Goal: Task Accomplishment & Management: Manage account settings

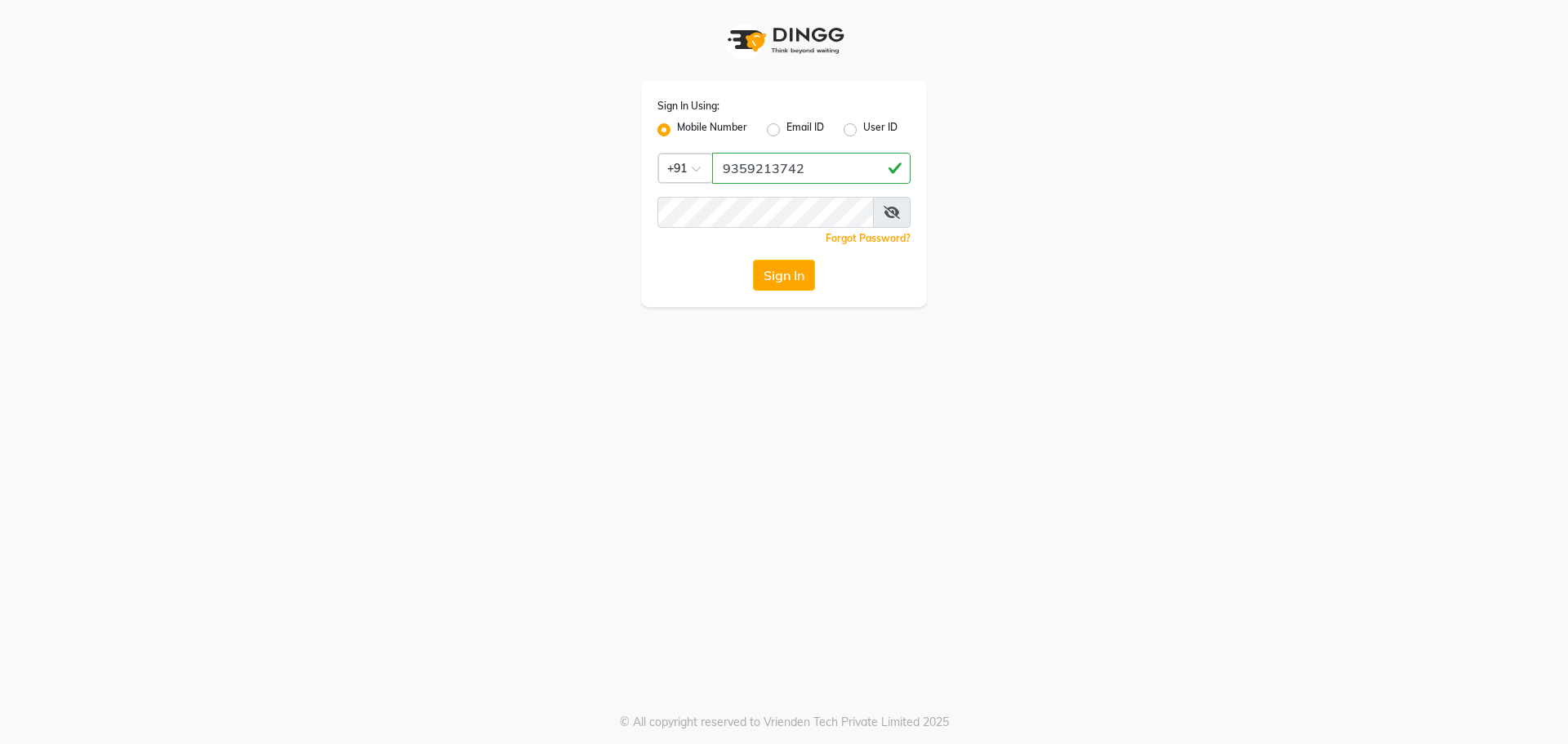
type input "9359213742"
click at [753, 259] on button "Sign In" at bounding box center [784, 275] width 62 height 31
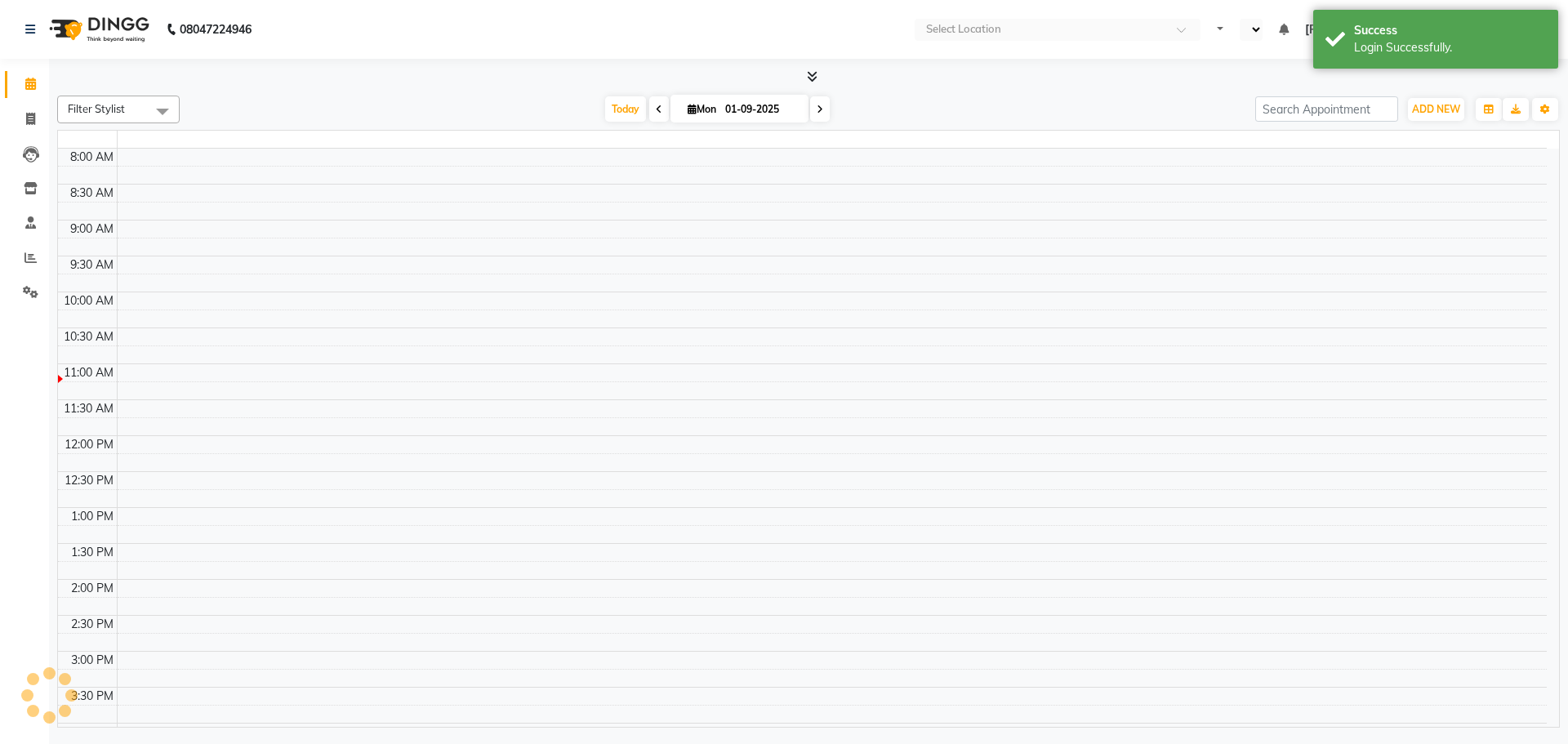
select select "en"
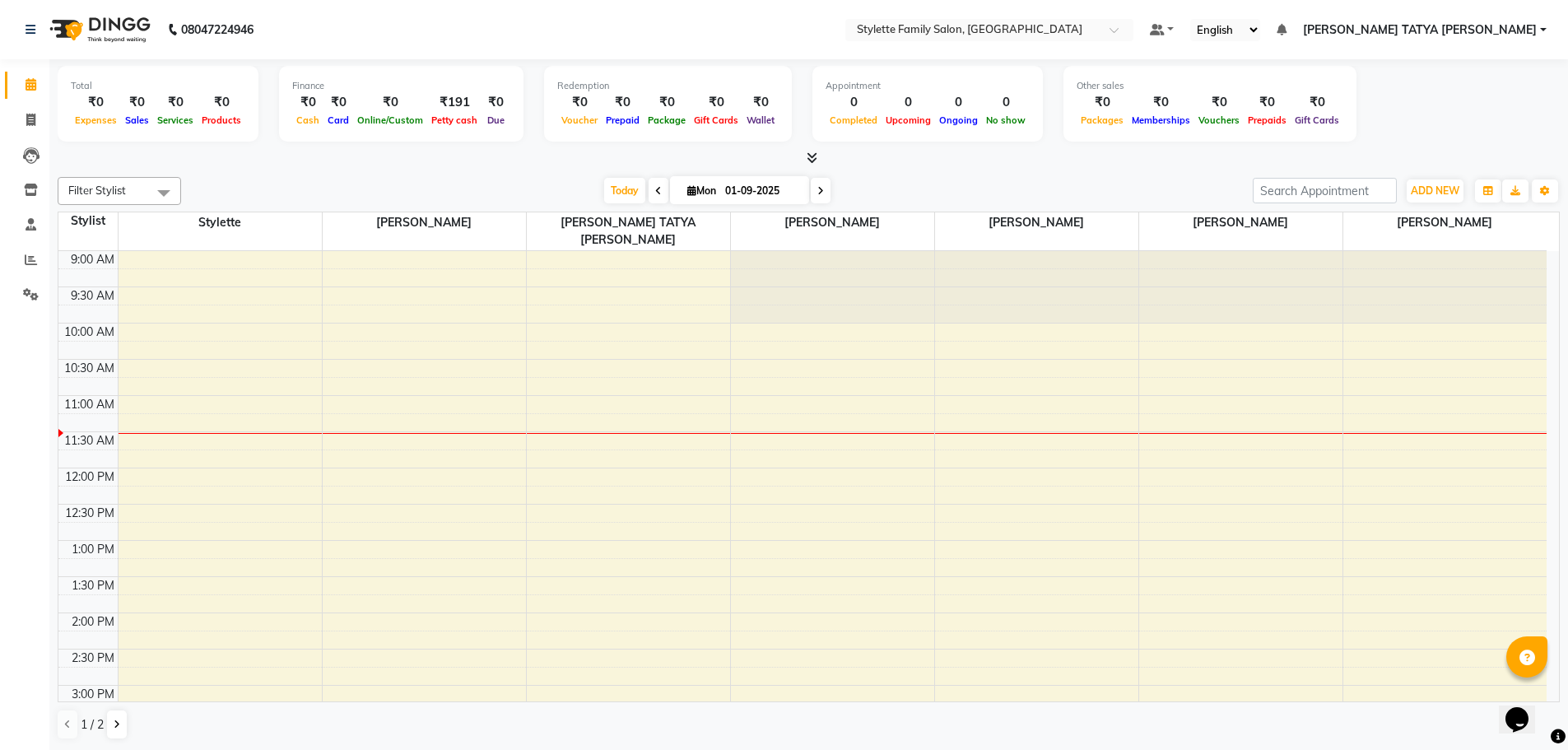
click at [816, 153] on icon at bounding box center [811, 157] width 11 height 13
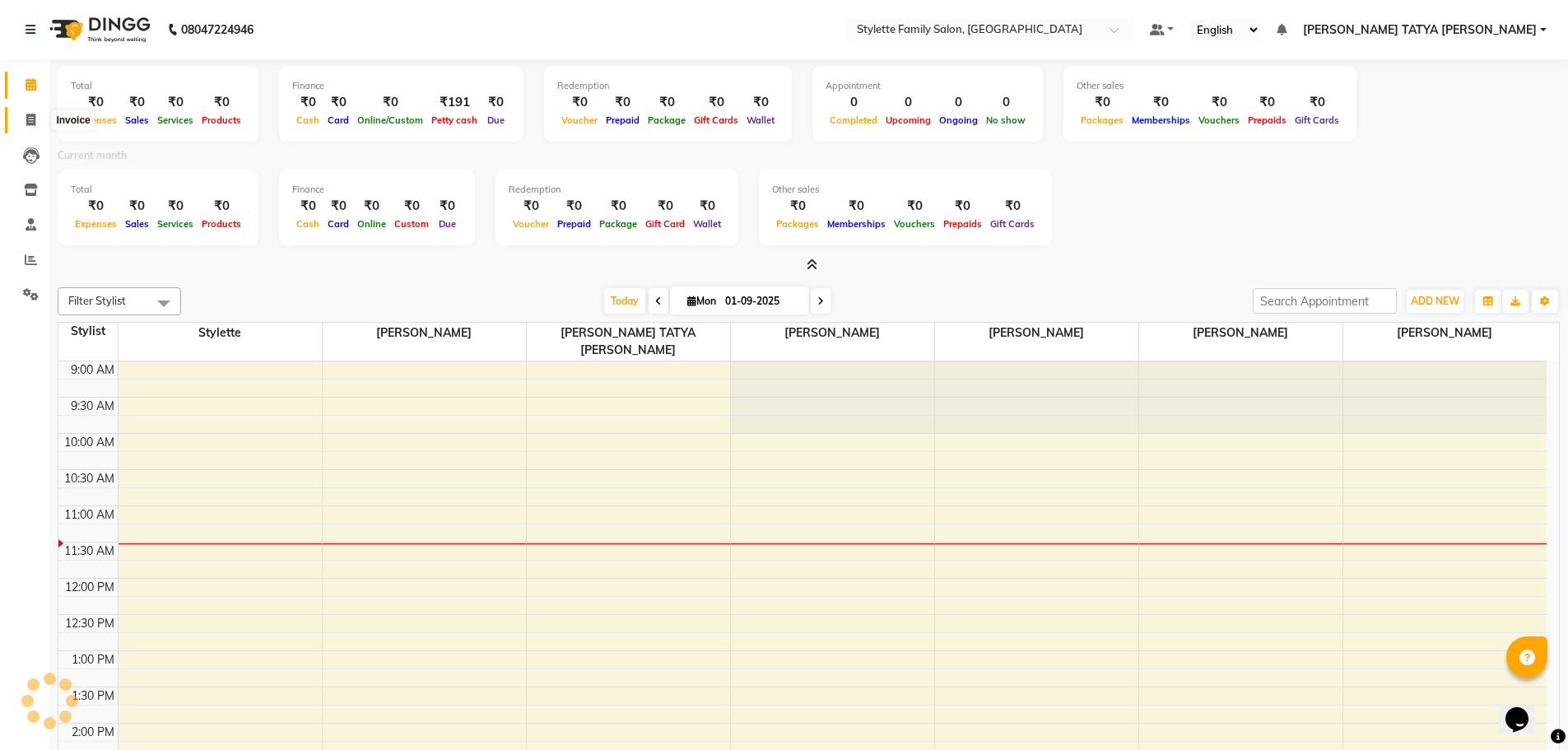
click at [36, 125] on span at bounding box center [31, 121] width 29 height 19
select select "6990"
select select "service"
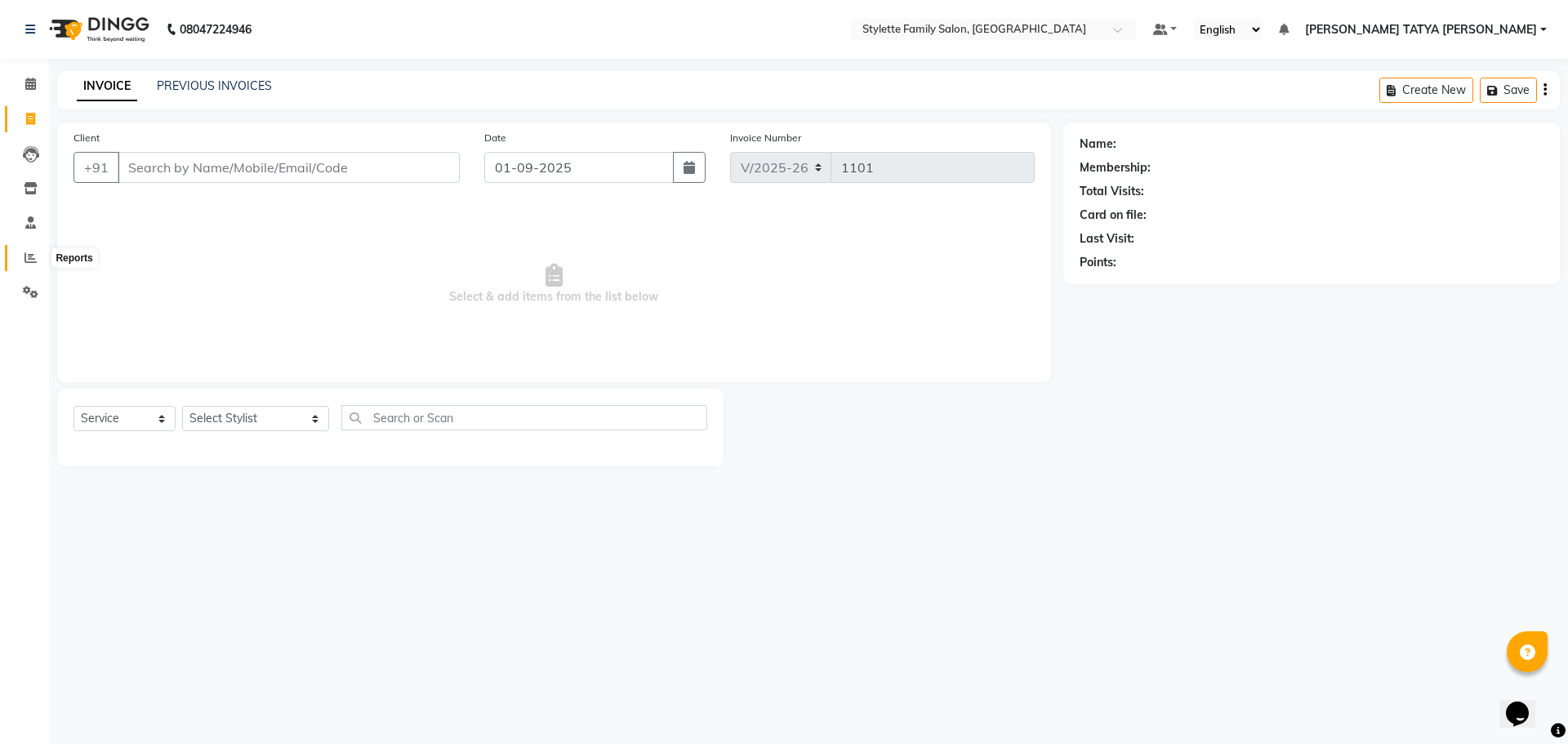
click at [24, 258] on span at bounding box center [31, 259] width 29 height 19
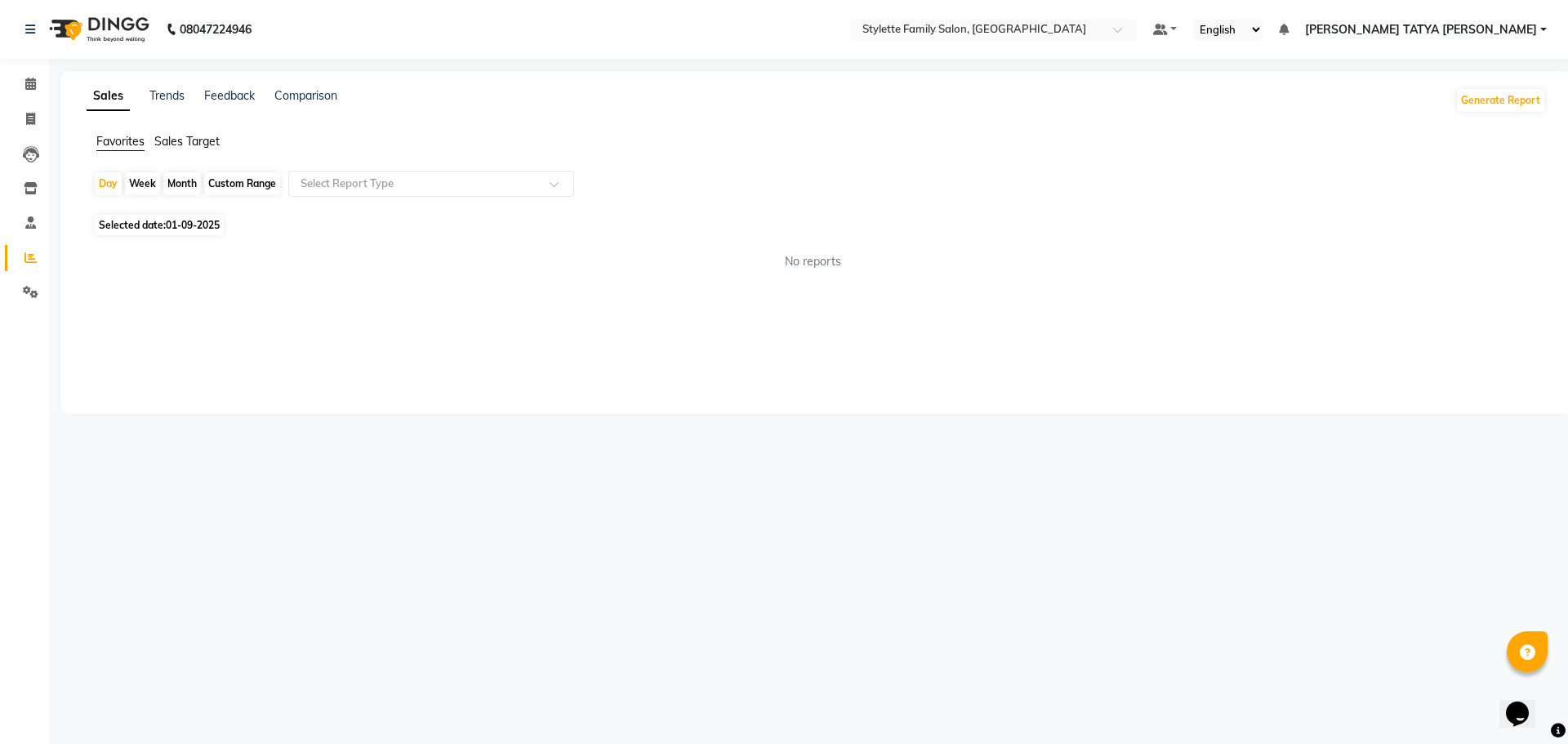
click at [184, 185] on div "Month" at bounding box center [181, 184] width 37 height 23
select select "9"
select select "2025"
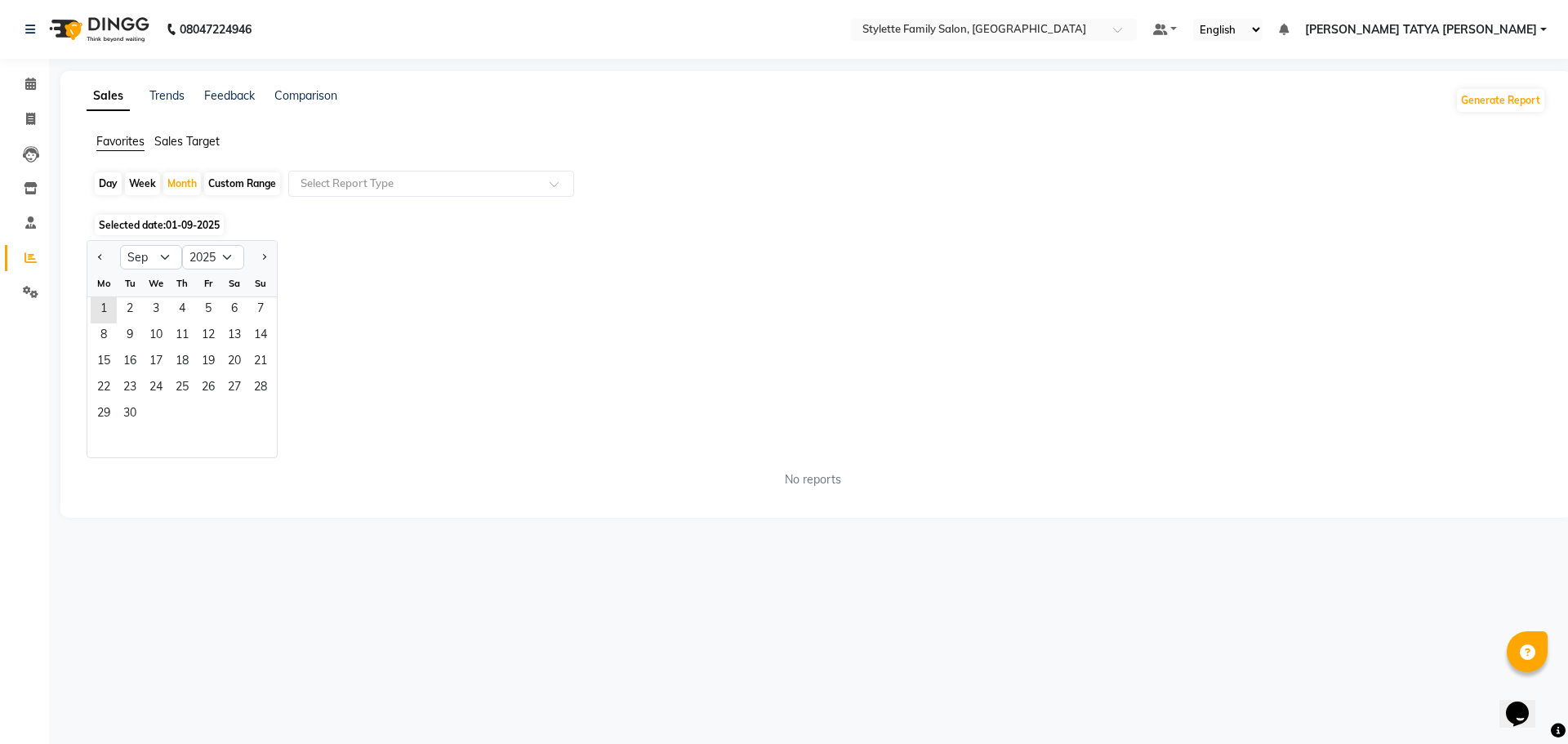
click at [1497, 25] on span "SUSHMA TATYA SHARNAGAT" at bounding box center [1420, 30] width 232 height 17
click at [1459, 106] on link "Sign out" at bounding box center [1463, 112] width 149 height 25
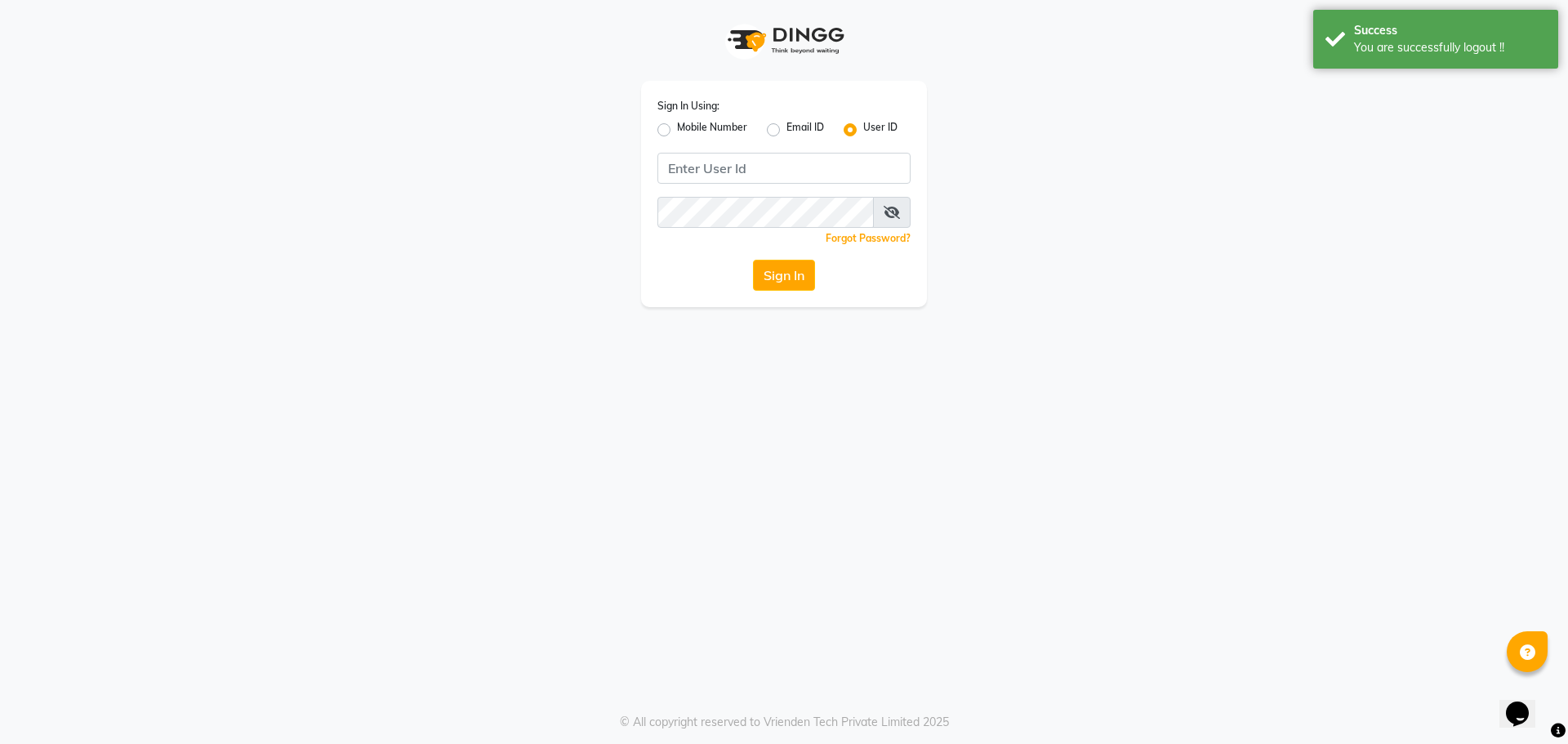
click at [677, 127] on label "Mobile Number" at bounding box center [712, 129] width 70 height 19
click at [677, 127] on input "Mobile Number" at bounding box center [682, 124] width 11 height 11
radio input "true"
radio input "false"
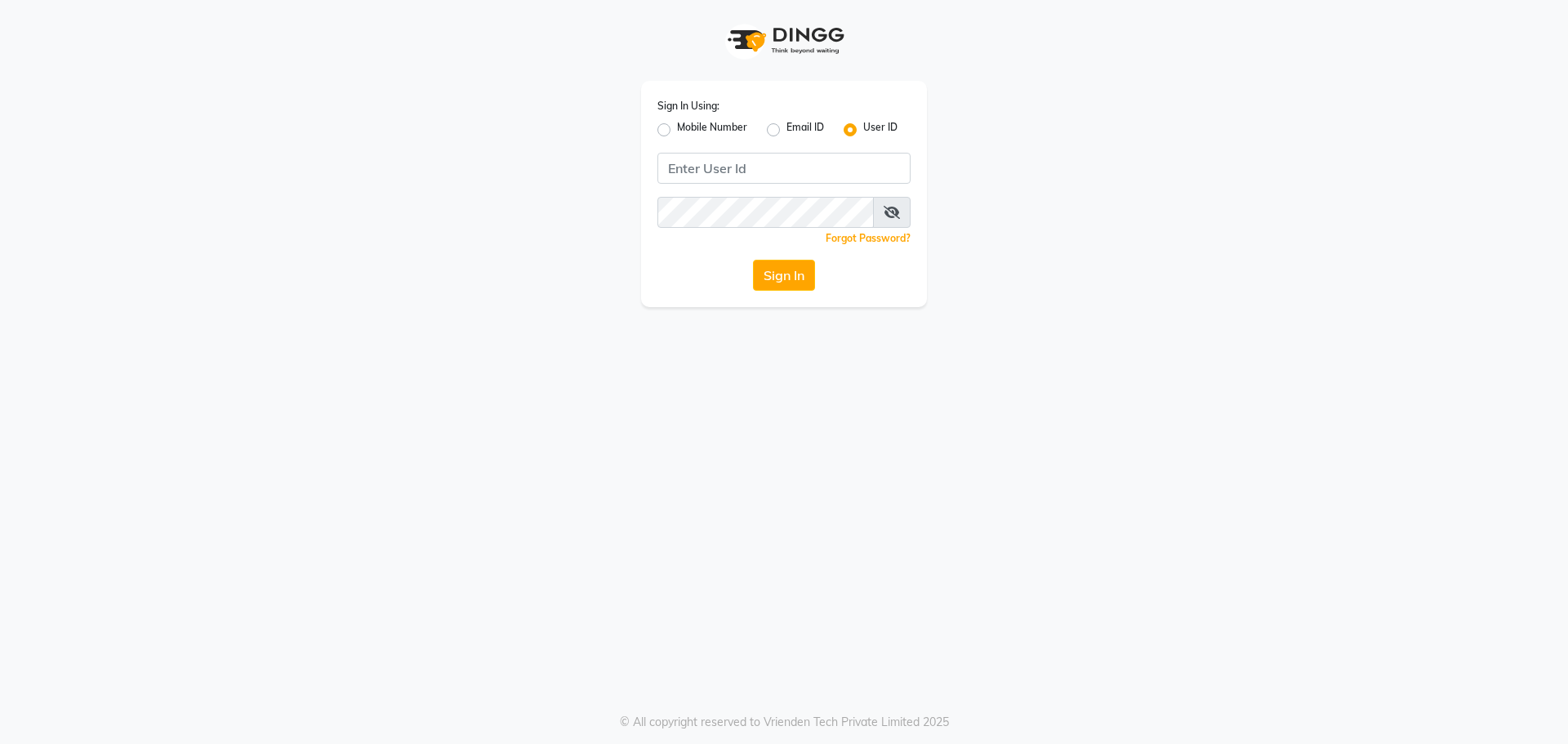
click at [677, 131] on label "Mobile Number" at bounding box center [712, 129] width 70 height 19
click at [677, 130] on input "Mobile Number" at bounding box center [682, 124] width 11 height 11
radio input "true"
radio input "false"
click at [747, 163] on input "Username" at bounding box center [810, 168] width 198 height 31
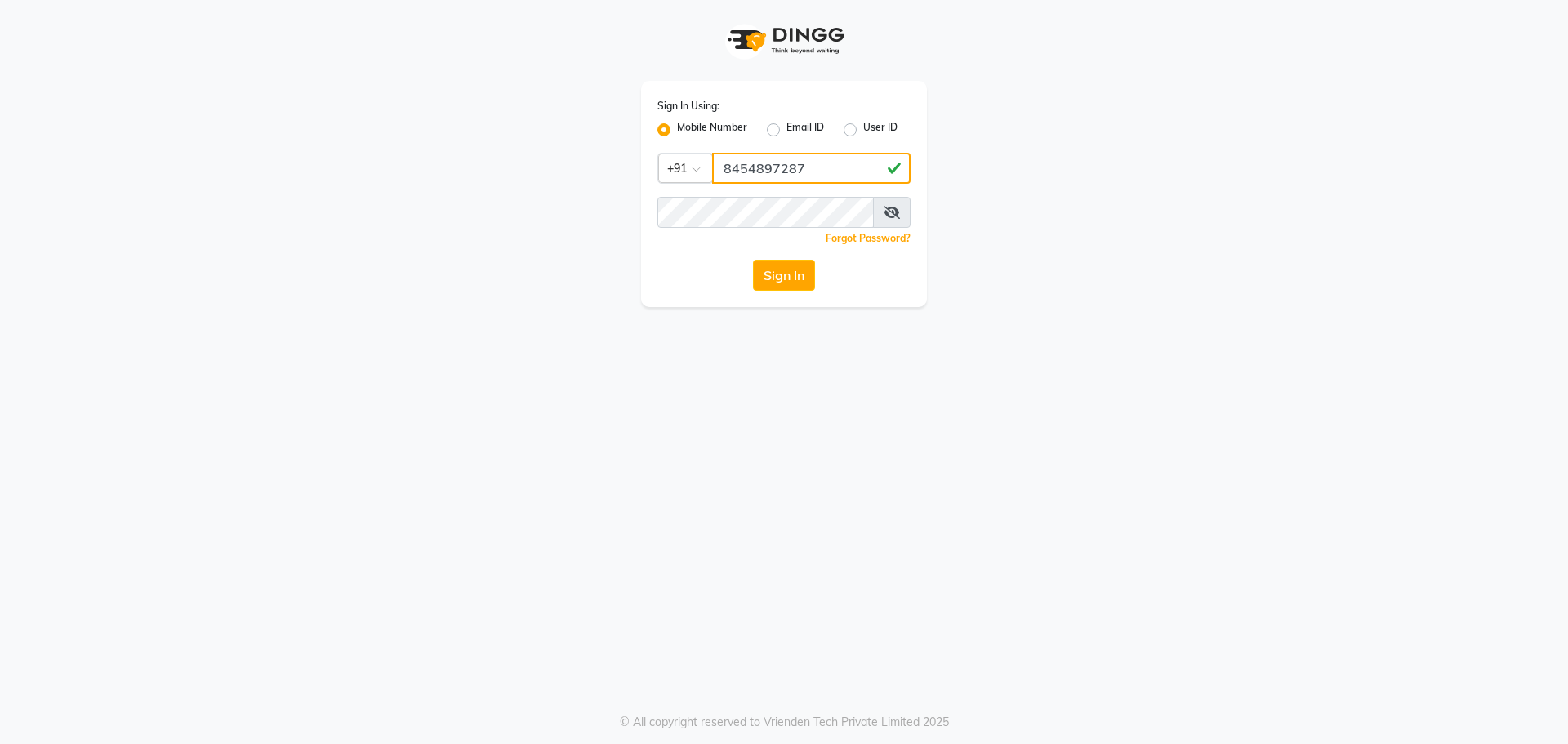
type input "8454897287"
click at [795, 282] on button "Sign In" at bounding box center [784, 275] width 62 height 31
